Goal: Task Accomplishment & Management: Use online tool/utility

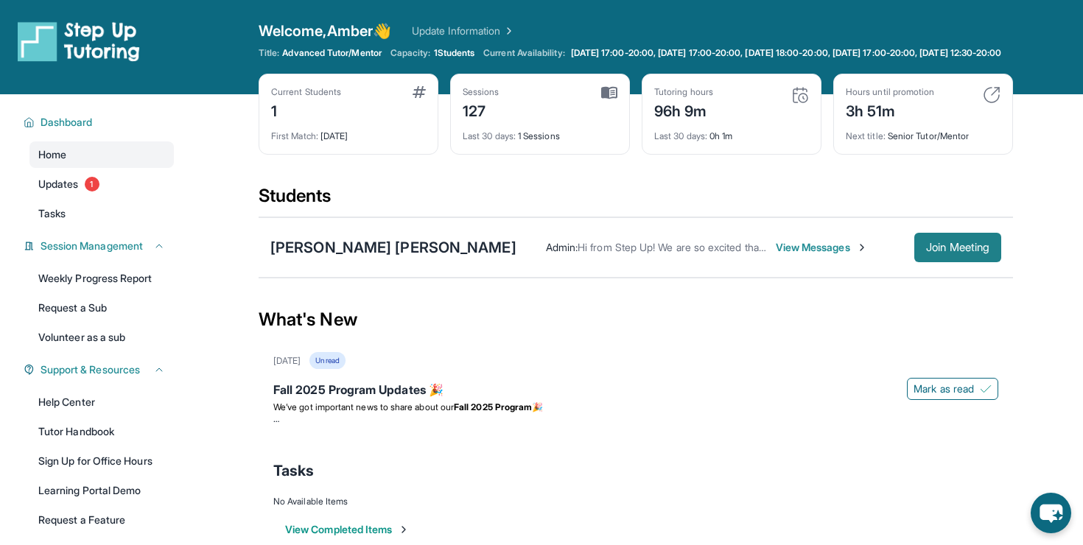
click at [928, 252] on span "Join Meeting" at bounding box center [957, 247] width 63 height 9
click at [942, 252] on span "Join Meeting" at bounding box center [957, 247] width 63 height 9
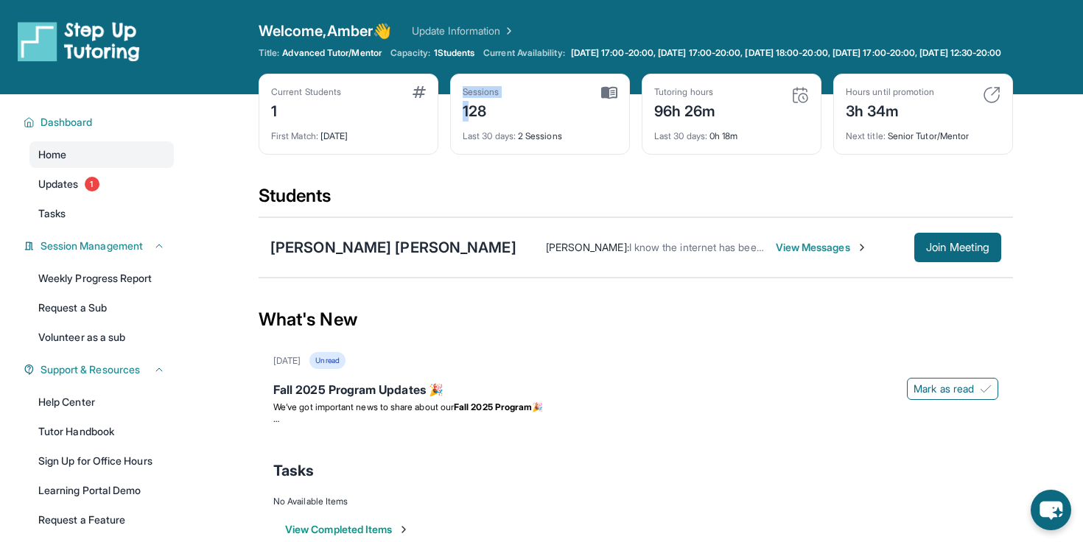
drag, startPoint x: 467, startPoint y: 119, endPoint x: 556, endPoint y: 133, distance: 90.2
click at [556, 133] on div "Sessions 128 Last 30 days : 2 Sessions" at bounding box center [540, 114] width 180 height 81
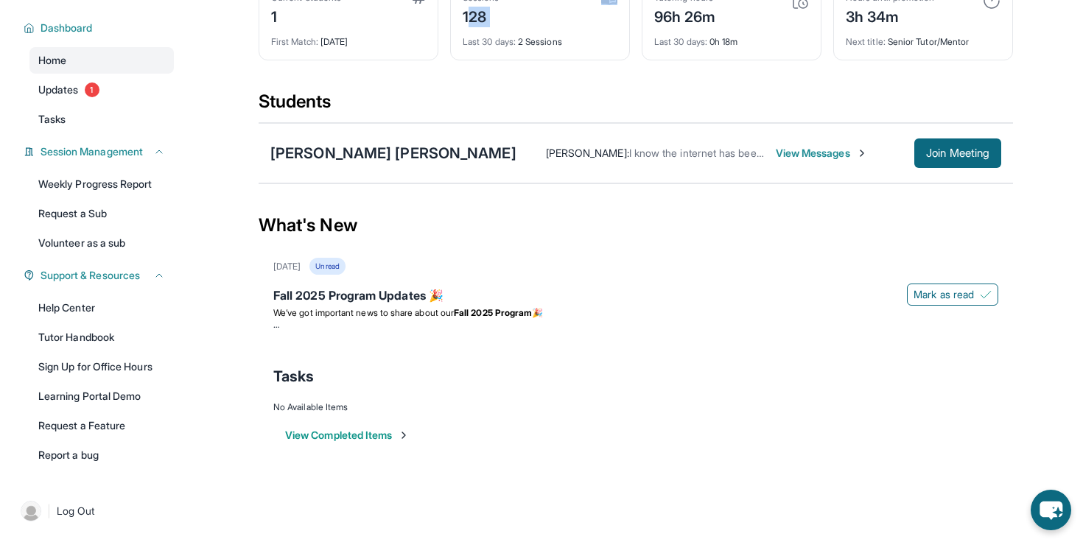
click at [327, 433] on button "View Completed Items" at bounding box center [347, 435] width 125 height 15
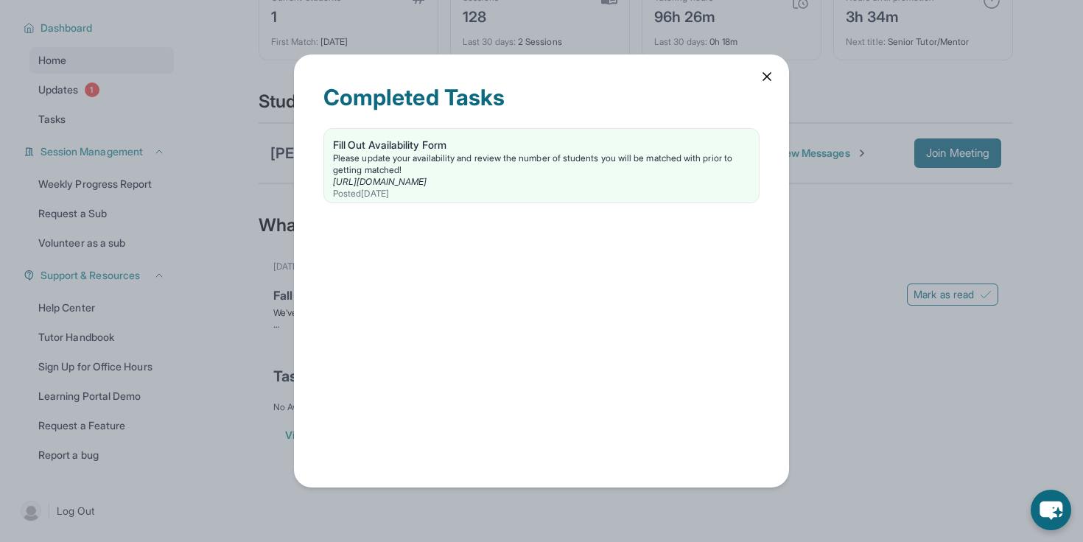
click at [753, 63] on div "Completed Tasks Fill Out Availability Form Please update your availability and …" at bounding box center [541, 272] width 495 height 434
click at [761, 69] on icon at bounding box center [767, 76] width 15 height 15
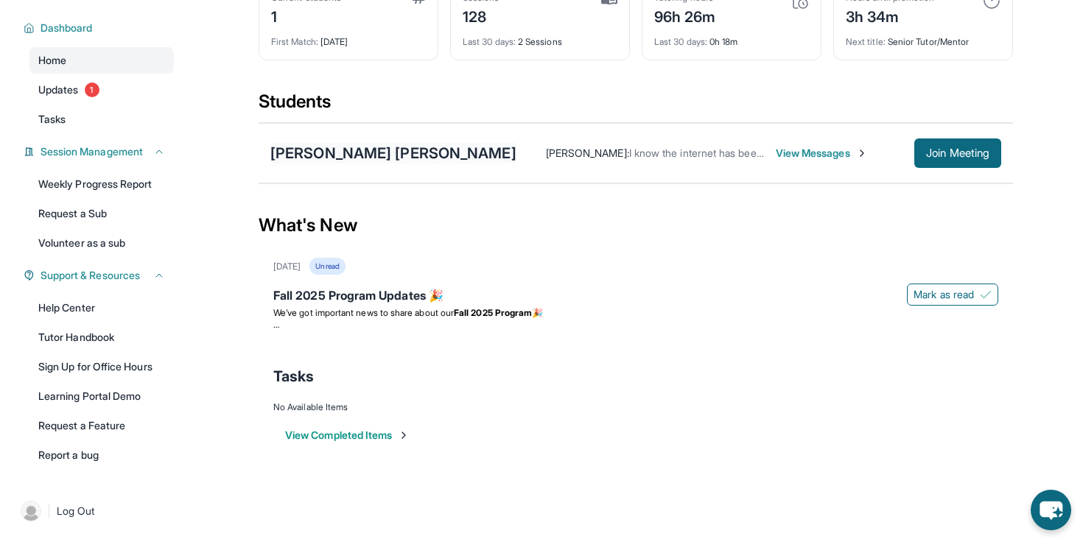
click at [331, 150] on div "[PERSON_NAME] [PERSON_NAME]" at bounding box center [393, 153] width 246 height 21
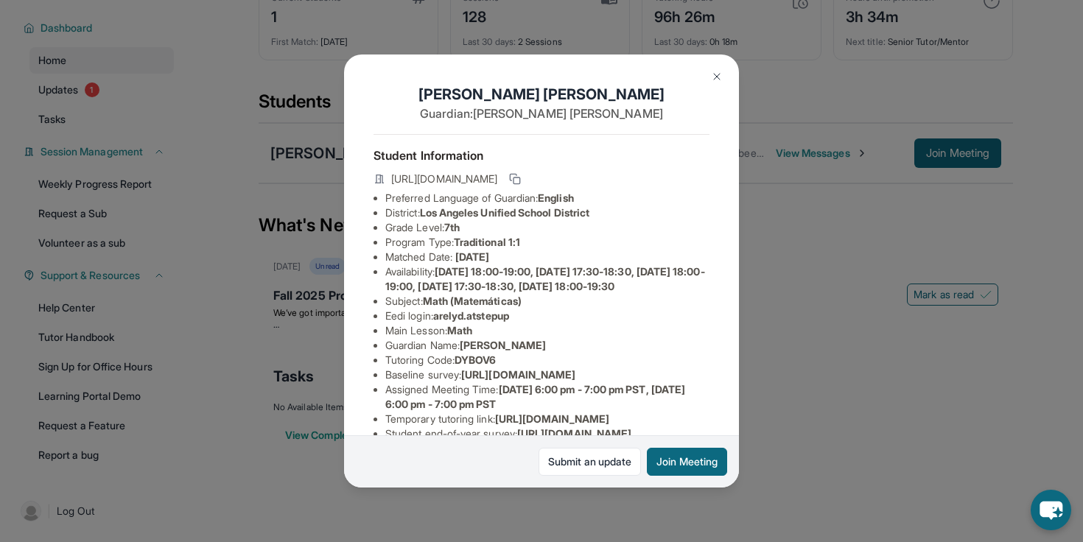
scroll to position [245, 0]
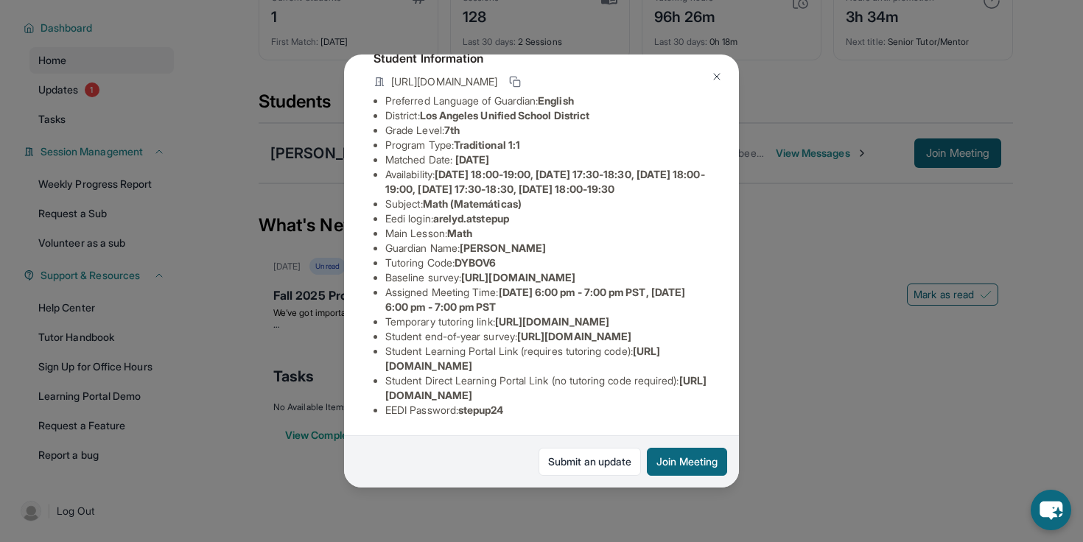
click at [192, 202] on div "[PERSON_NAME] [PERSON_NAME] Guardian: [PERSON_NAME] Student Information [URL][D…" at bounding box center [541, 271] width 1083 height 542
